Goal: Check status

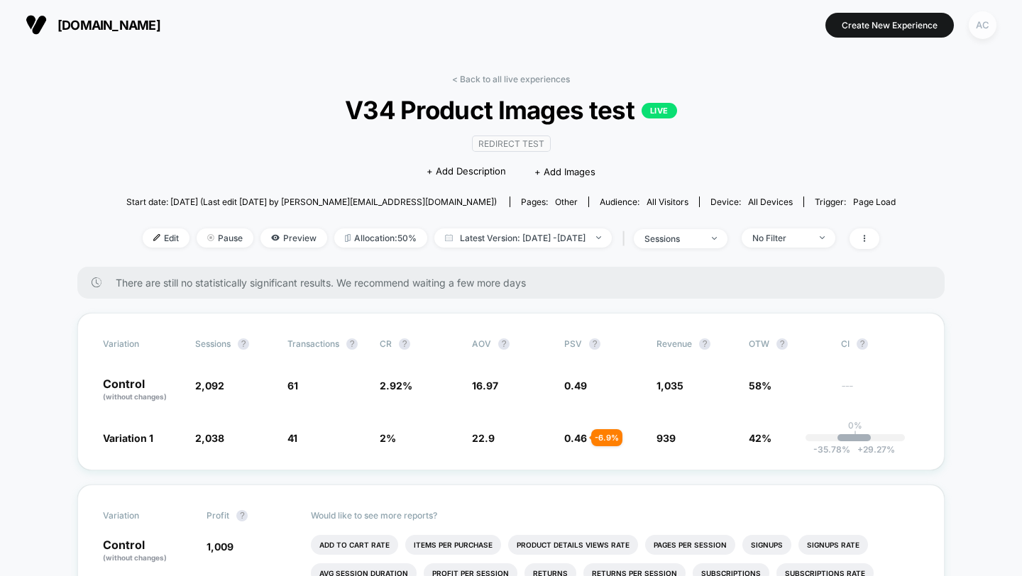
click at [982, 28] on div "AC" at bounding box center [983, 25] width 28 height 28
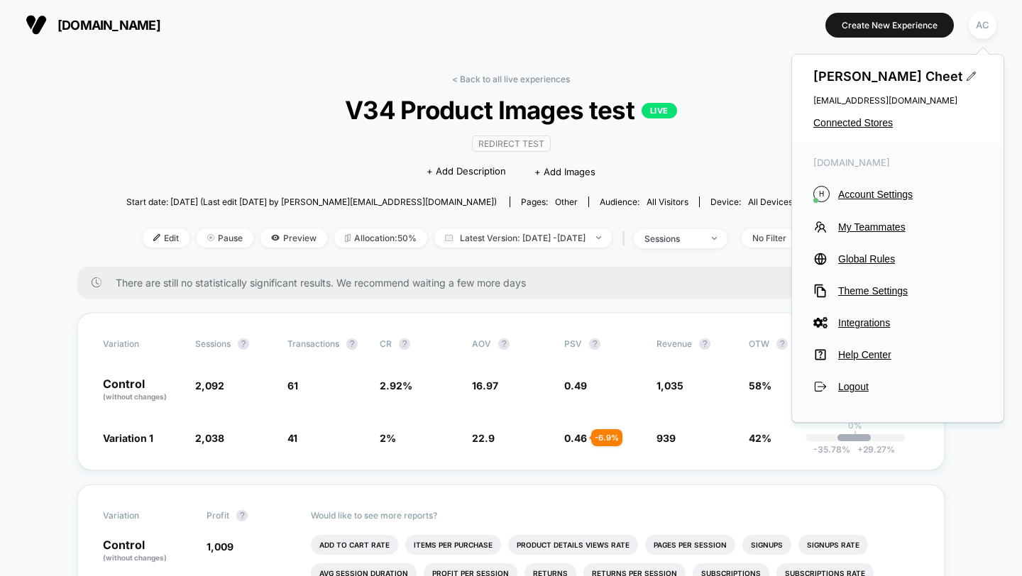
click at [873, 114] on div "[PERSON_NAME] [PERSON_NAME][EMAIL_ADDRESS][DOMAIN_NAME] Connected Stores" at bounding box center [897, 99] width 211 height 88
click at [871, 120] on span "Connected Stores" at bounding box center [897, 122] width 169 height 11
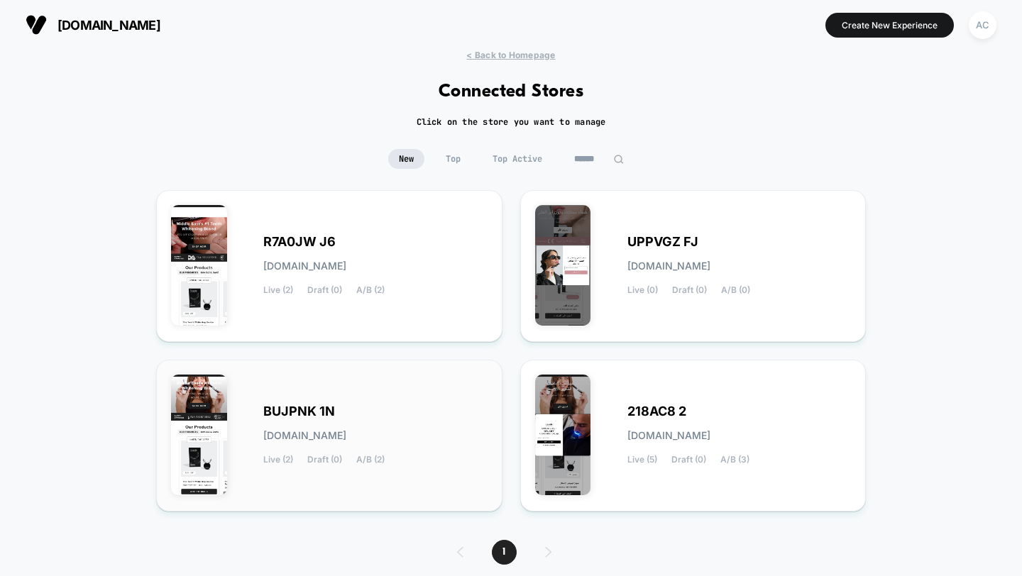
click at [375, 407] on div "BUJPNK 1N [DOMAIN_NAME] Live (2) Draft (0) A/B (2)" at bounding box center [375, 436] width 224 height 58
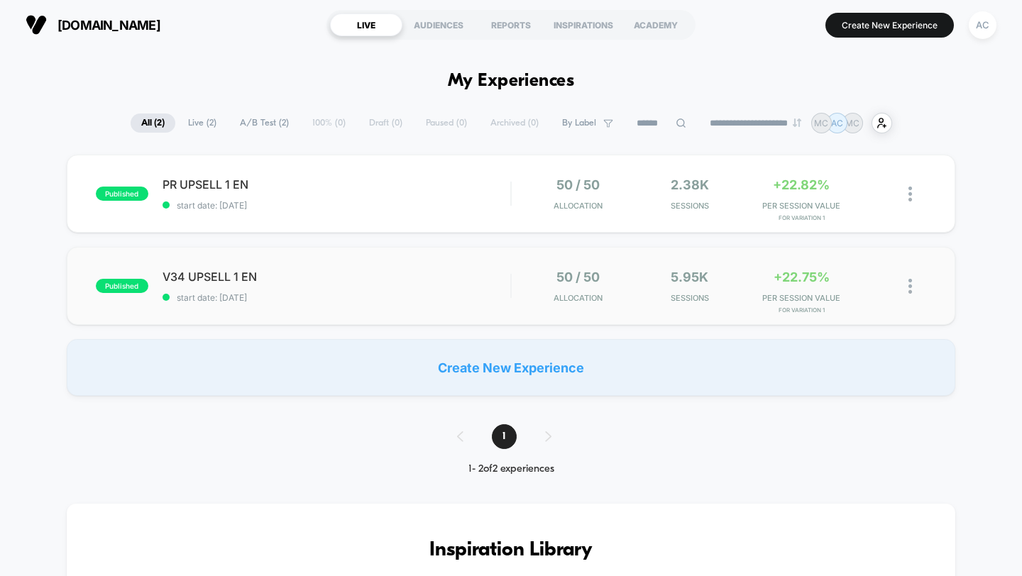
click at [319, 268] on div "published V34 UPSELL 1 EN start date: [DATE] 50 / 50 Allocation 5.95k Sessions …" at bounding box center [511, 286] width 889 height 78
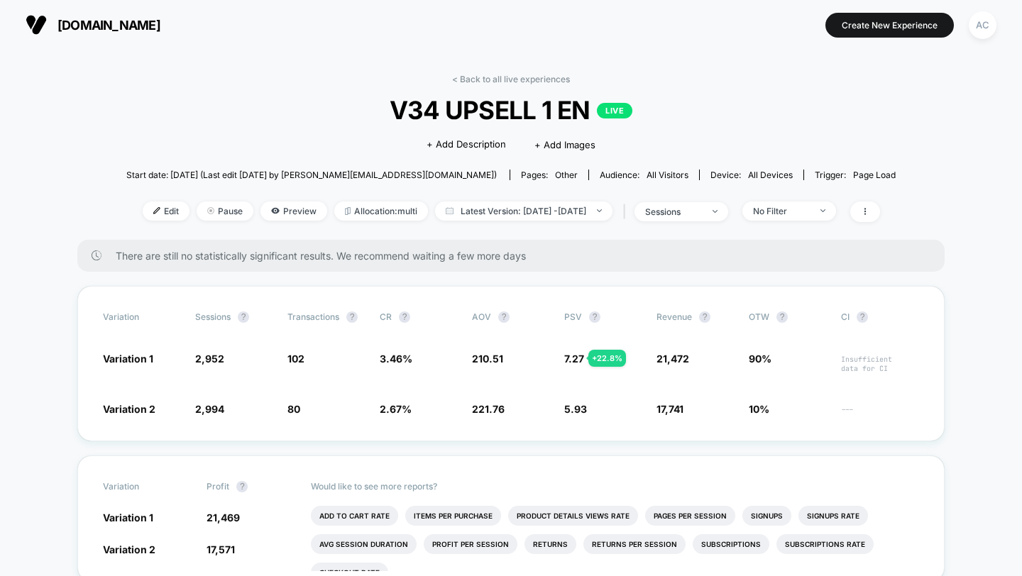
scroll to position [65, 0]
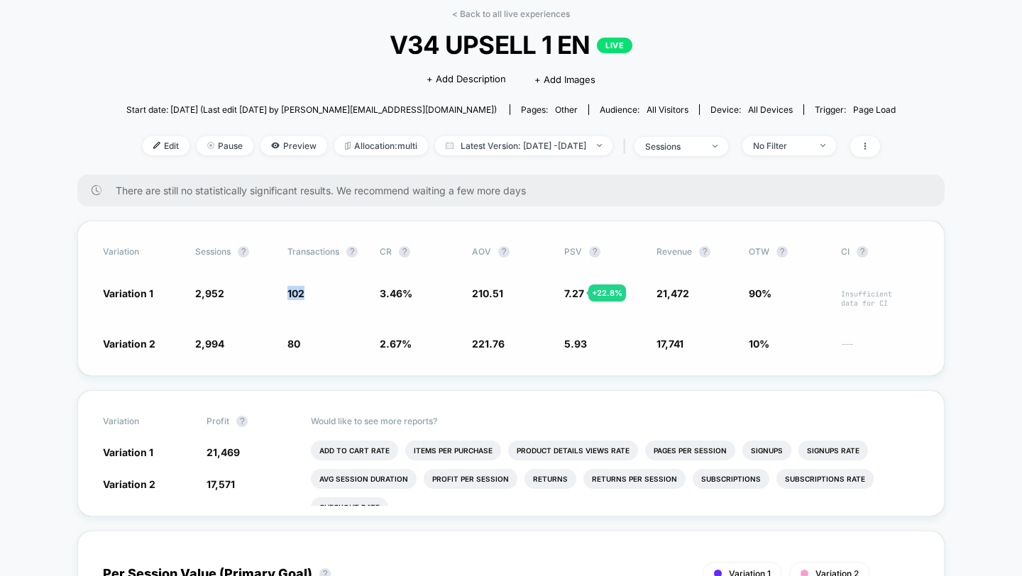
drag, startPoint x: 315, startPoint y: 292, endPoint x: 264, endPoint y: 292, distance: 51.1
click at [264, 292] on div "Variation 1 2,952 - 1.4 % 102 + 29.3 % 3.46 % + 29.3 % 210.51 - 5.1 % 7.27 + 22…" at bounding box center [511, 297] width 816 height 22
click at [369, 354] on div "Variation Sessions ? Transactions ? CR ? AOV ? PSV ? Revenue ? OTW ? CI ? Varia…" at bounding box center [510, 298] width 867 height 155
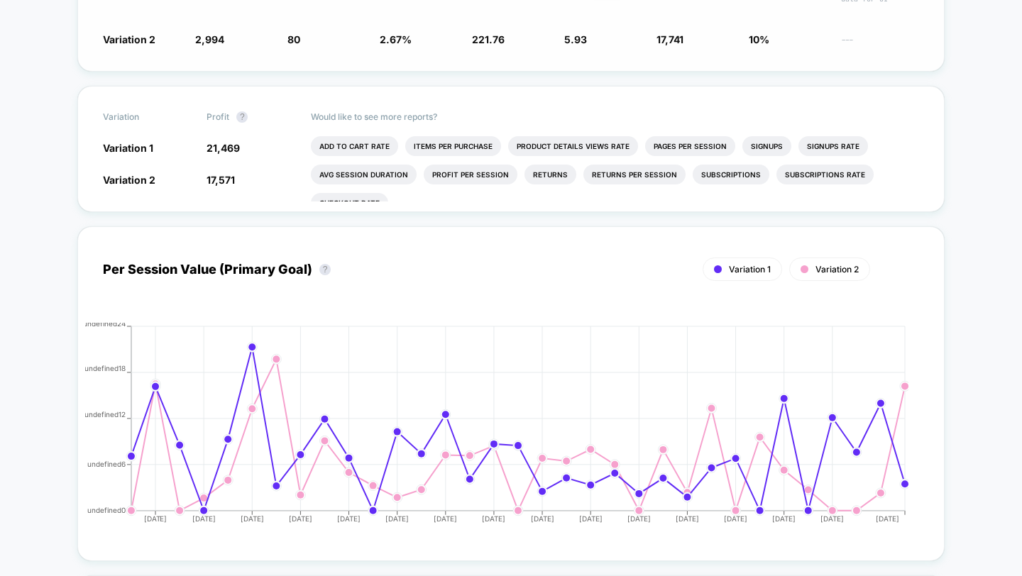
scroll to position [0, 0]
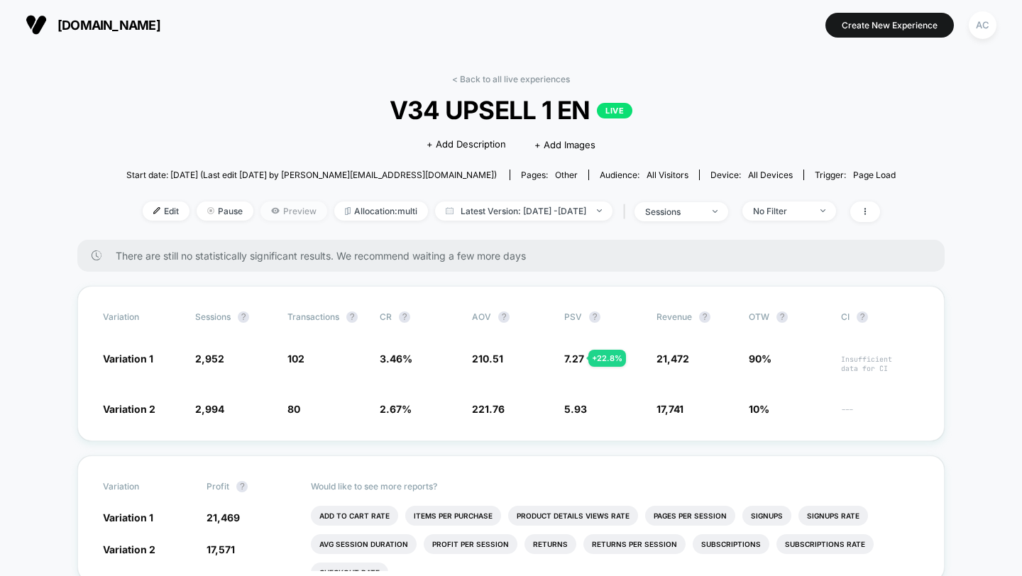
click at [260, 211] on span "Preview" at bounding box center [293, 211] width 67 height 19
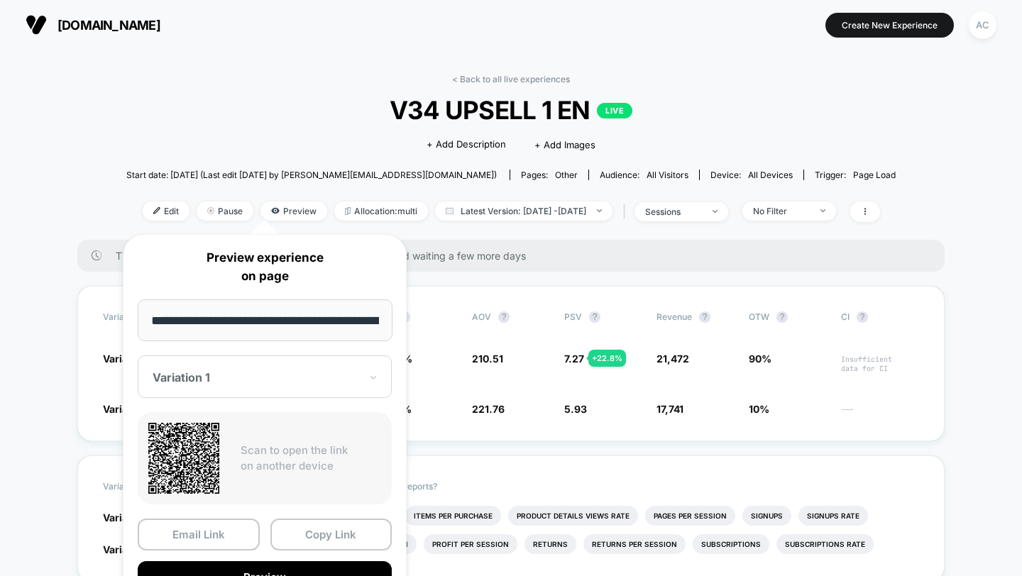
click at [316, 154] on div "Click to edit experience details + Add Description + Add Images" at bounding box center [510, 144] width 461 height 38
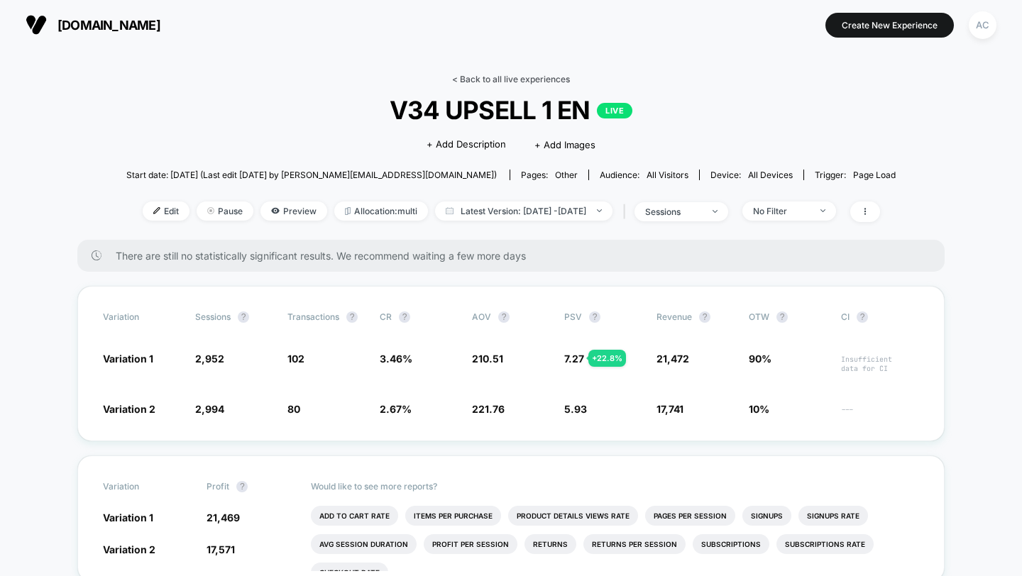
click at [536, 81] on link "< Back to all live experiences" at bounding box center [511, 79] width 118 height 11
